Goal: Find specific fact: Find specific fact

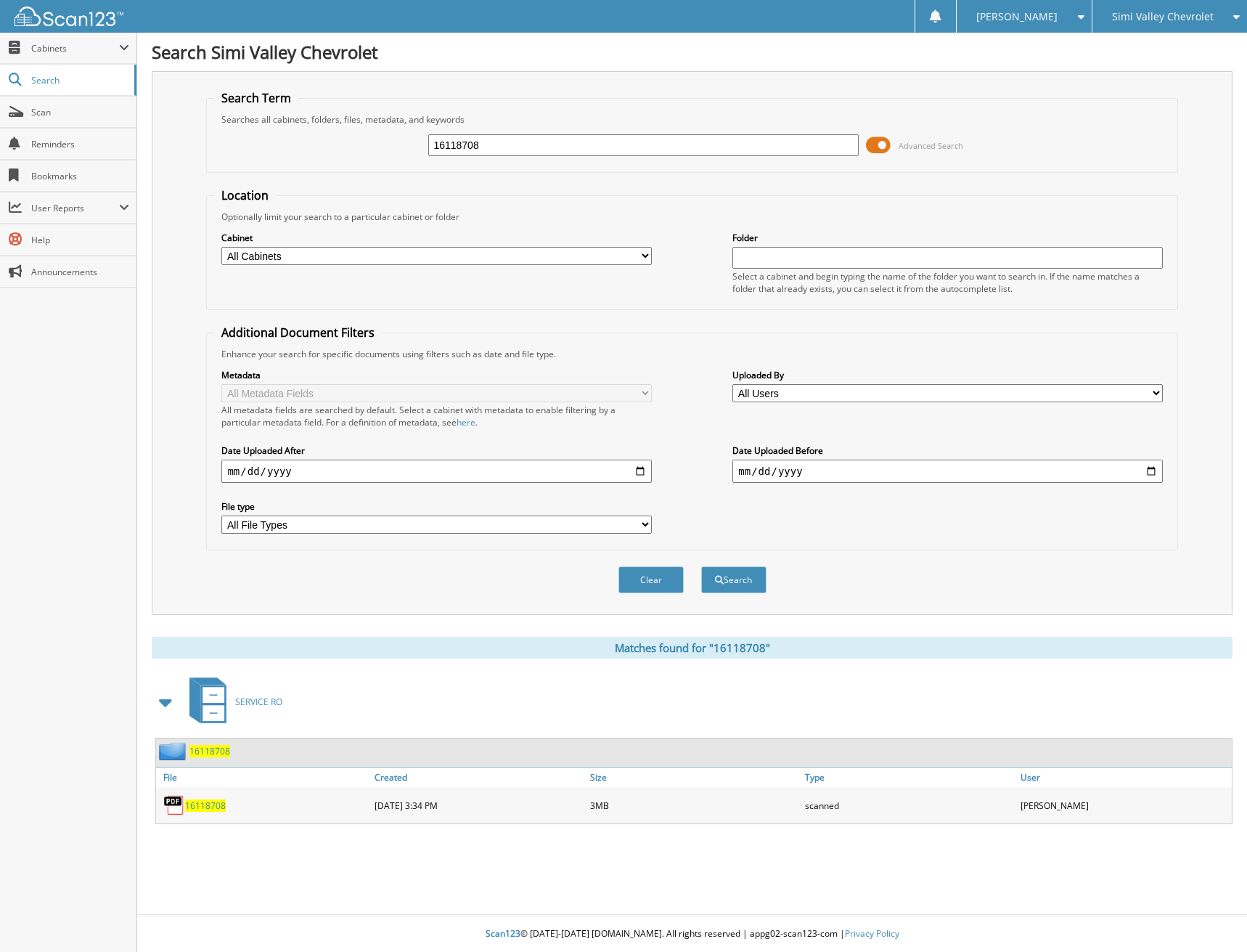
drag, startPoint x: 488, startPoint y: 144, endPoint x: 272, endPoint y: 128, distance: 216.6
click at [274, 132] on div "16118708 Advanced Search" at bounding box center [691, 145] width 955 height 39
type input "16119575"
click at [702, 566] on button "Search" at bounding box center [734, 579] width 66 height 27
click at [211, 798] on div "16119575" at bounding box center [263, 805] width 215 height 29
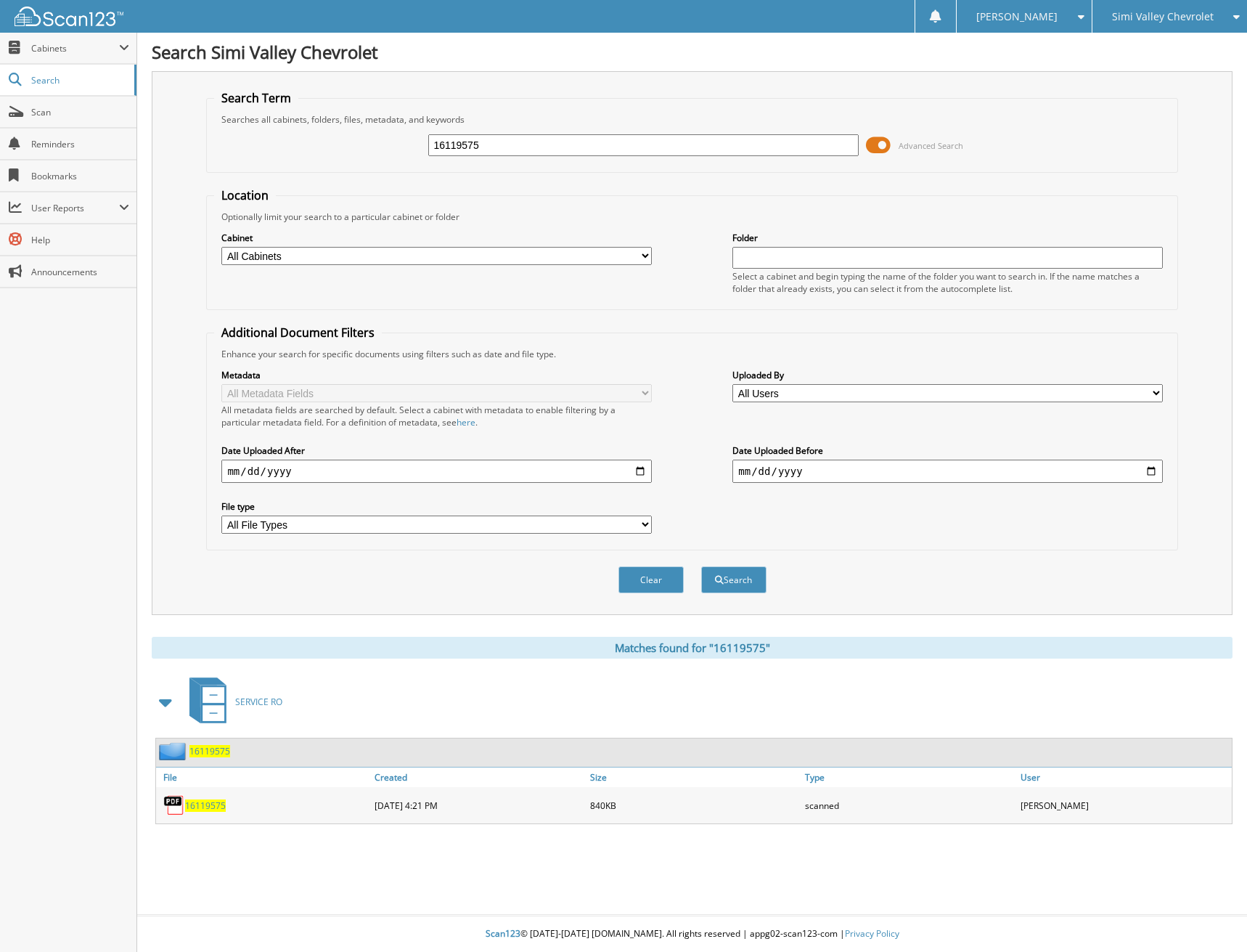
click at [211, 804] on span "16119575" at bounding box center [205, 805] width 41 height 12
